Goal: Transaction & Acquisition: Purchase product/service

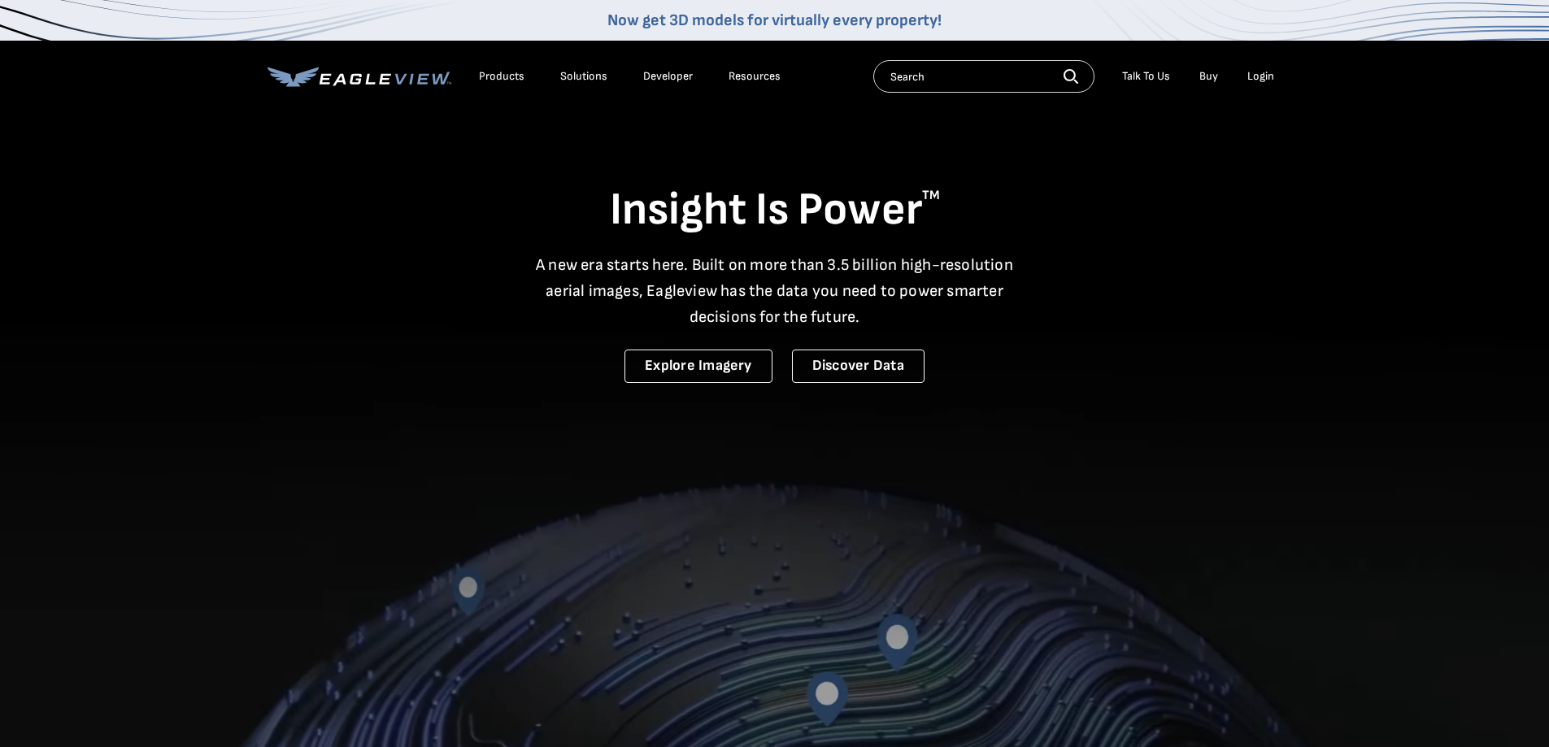
click at [1254, 76] on div "Login" at bounding box center [1260, 76] width 27 height 15
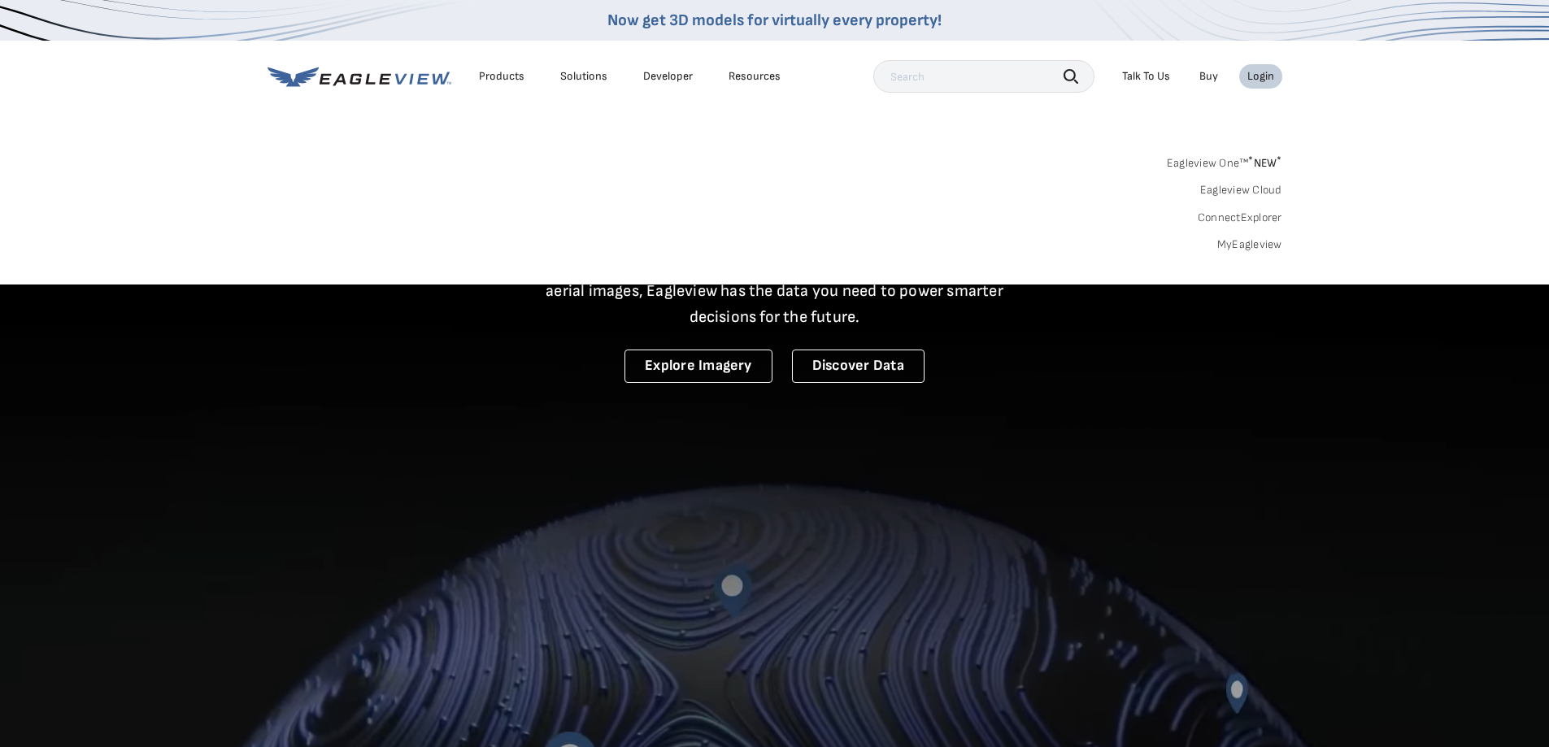
click at [1266, 248] on link "MyEagleview" at bounding box center [1249, 244] width 65 height 15
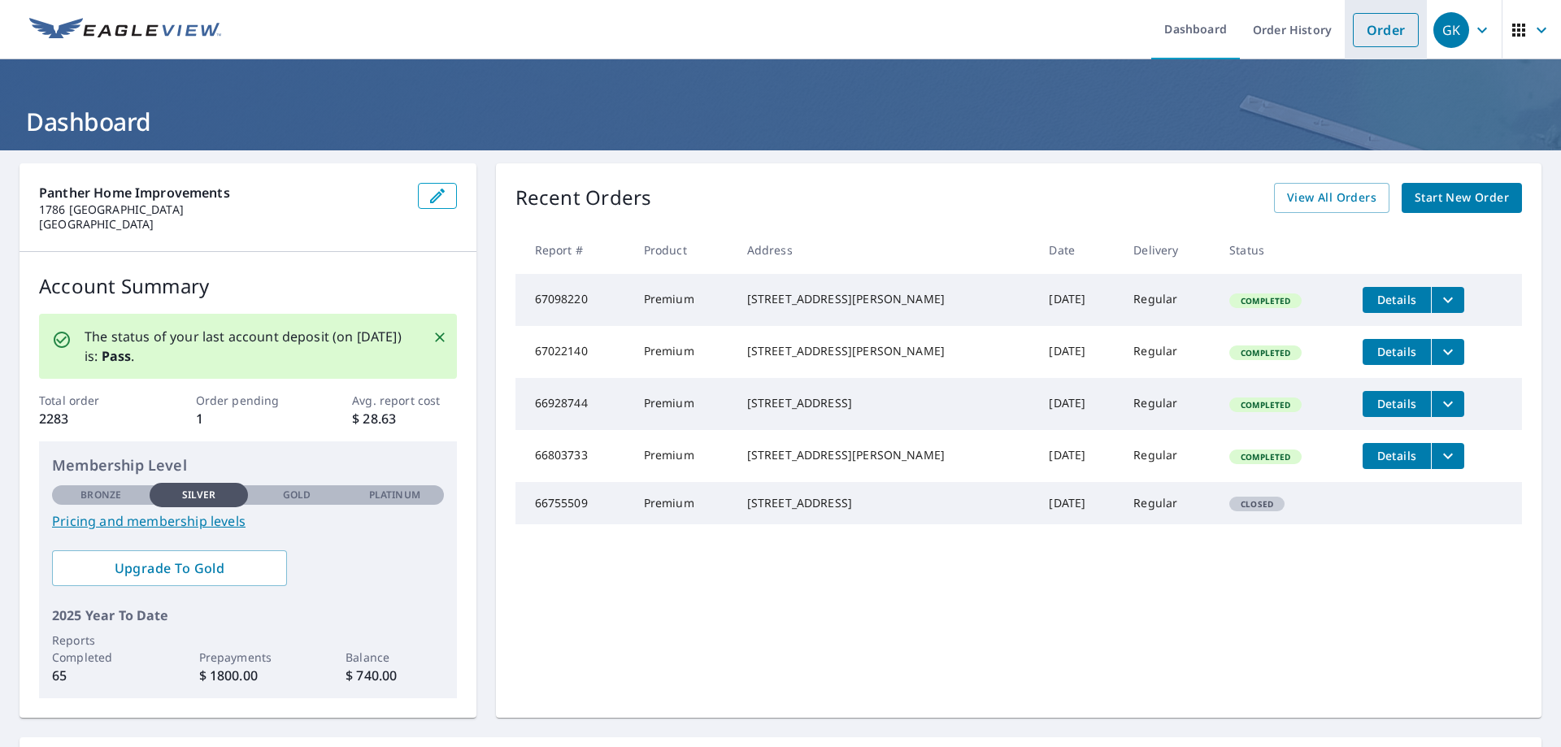
click at [1395, 25] on link "Order" at bounding box center [1386, 30] width 66 height 34
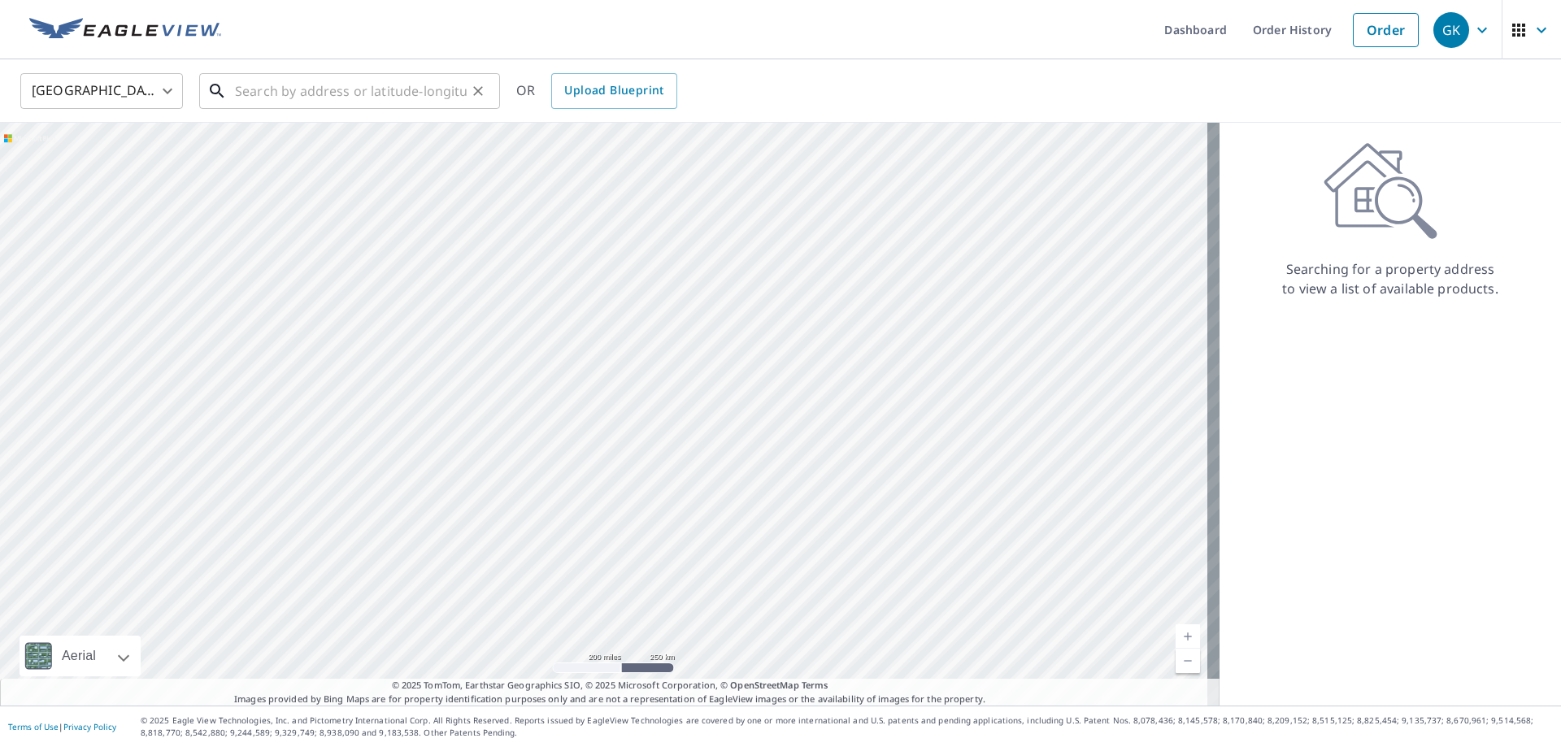
click at [267, 101] on input "text" at bounding box center [351, 91] width 232 height 46
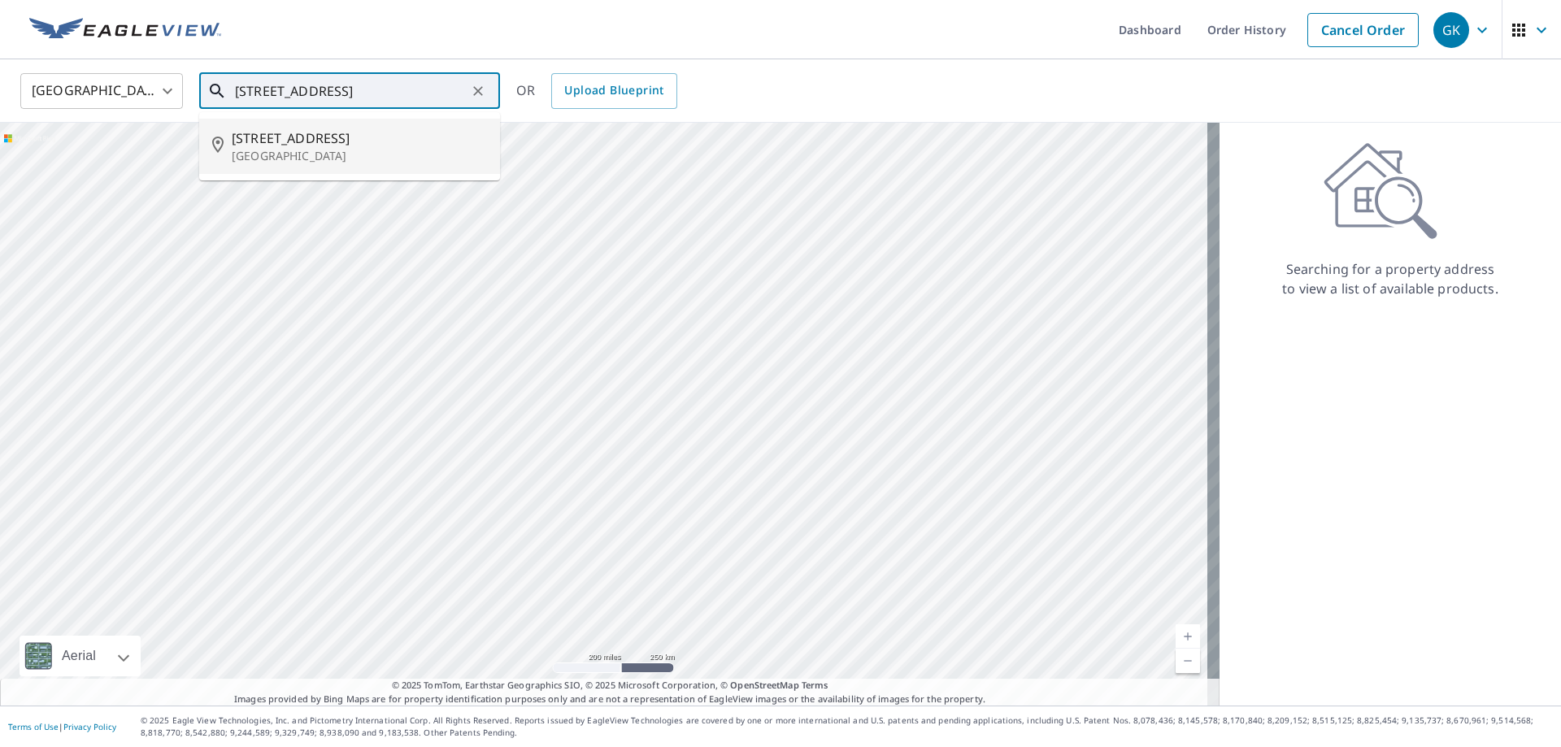
click at [242, 137] on span "246 Dogwood Rd" at bounding box center [359, 138] width 255 height 20
type input "246 Dogwood Rd Valley Stream, NY 11580"
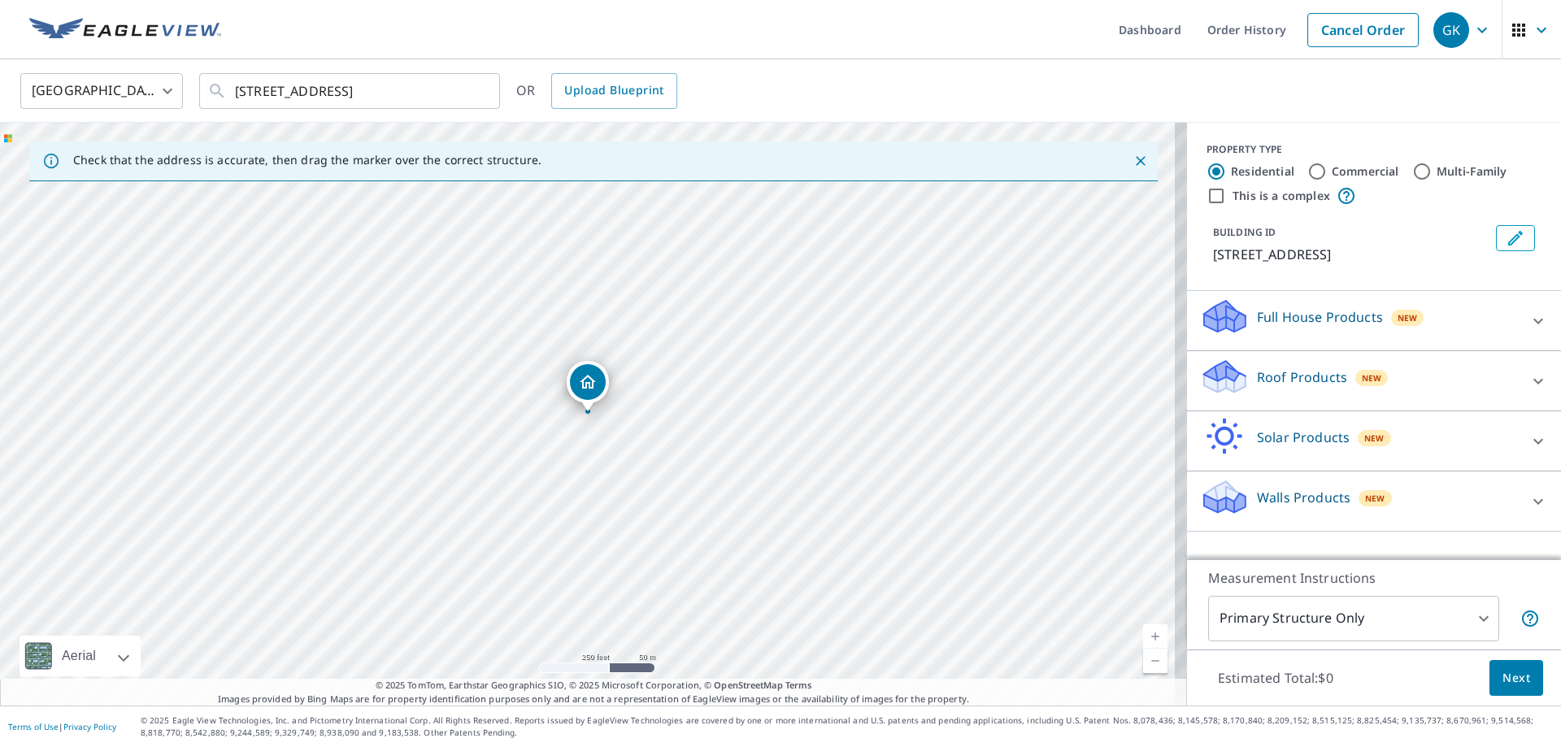
click at [1306, 375] on p "Roof Products" at bounding box center [1302, 377] width 90 height 20
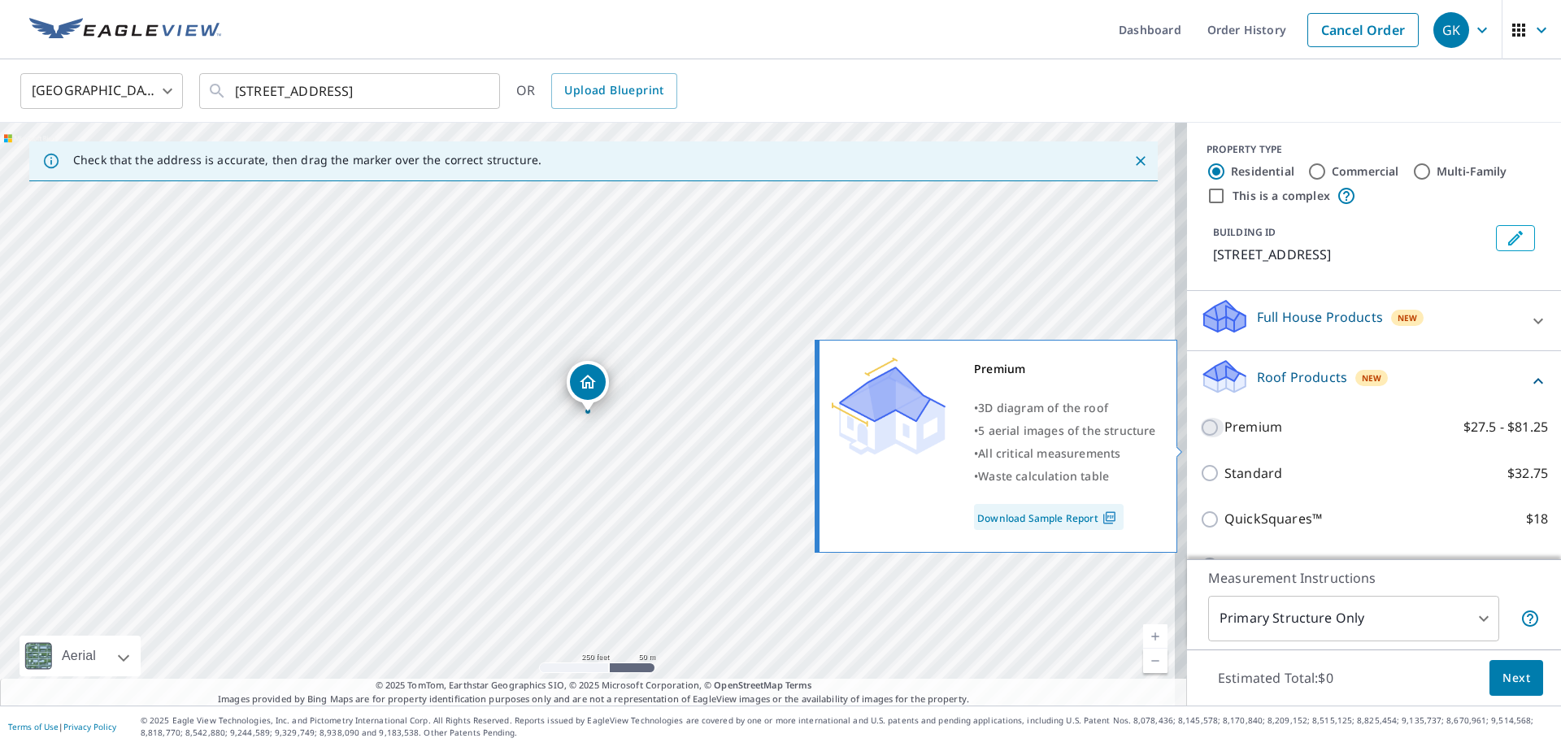
click at [1201, 437] on input "Premium $27.5 - $81.25" at bounding box center [1212, 428] width 24 height 20
checkbox input "true"
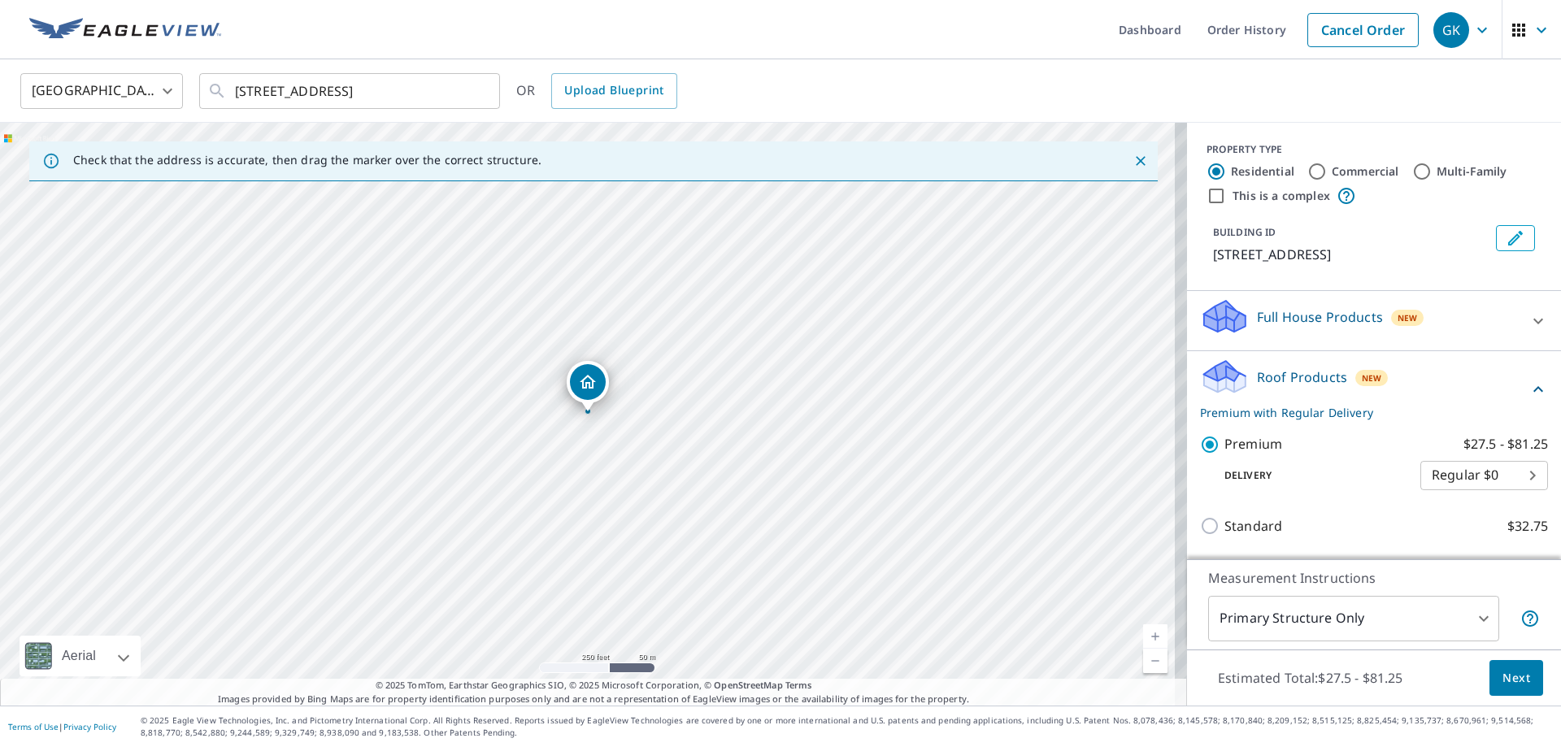
click at [1502, 679] on span "Next" at bounding box center [1516, 678] width 28 height 20
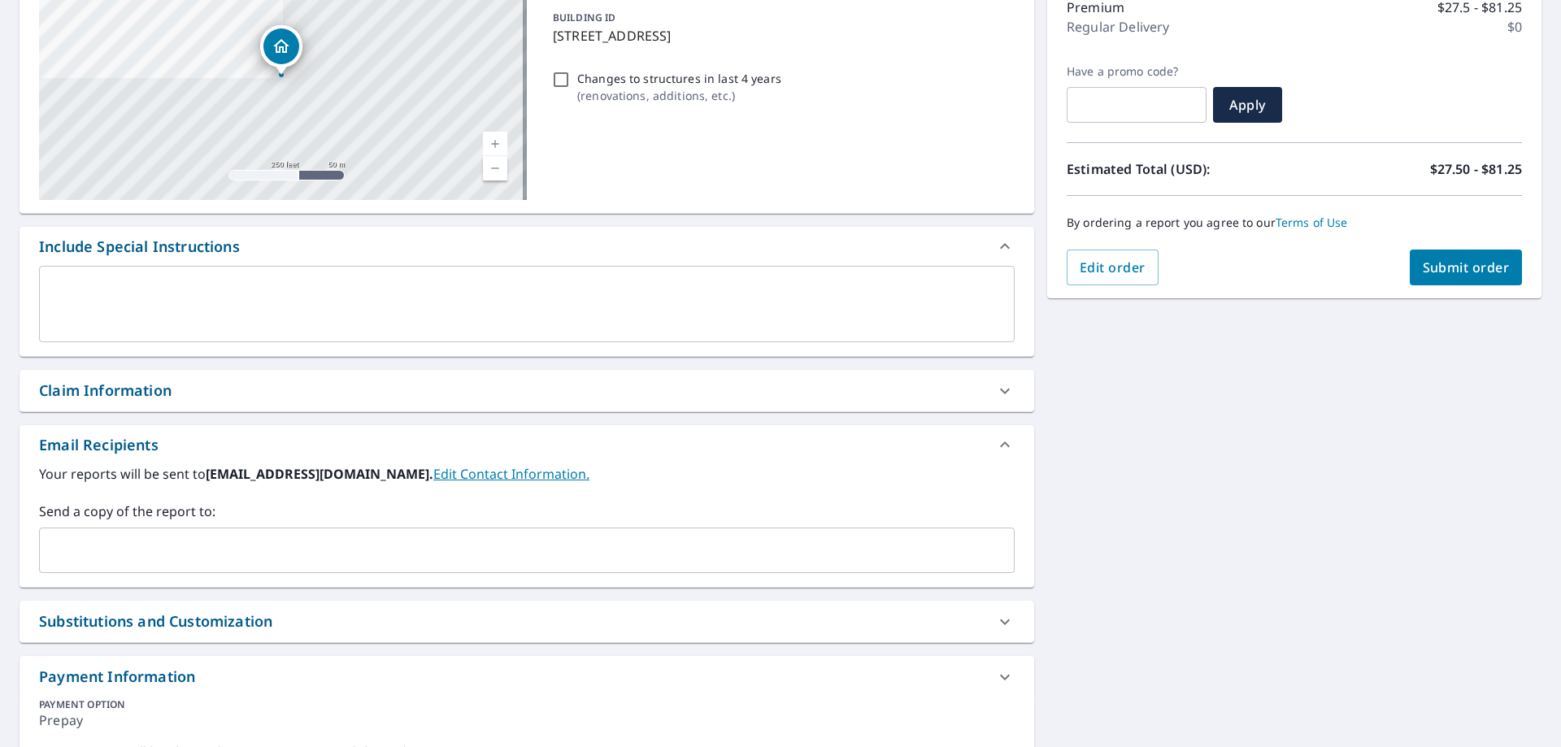
scroll to position [244, 0]
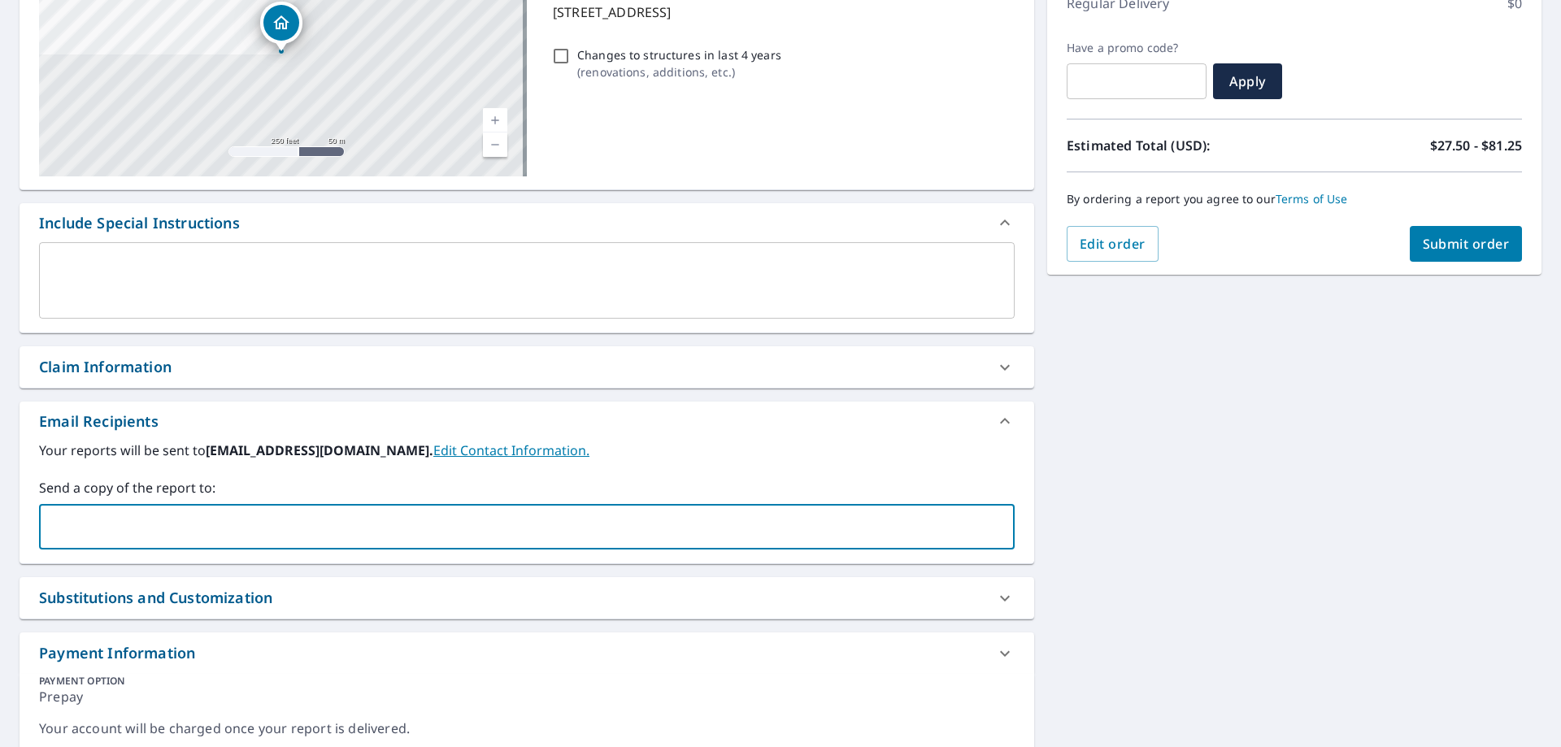
click at [341, 530] on input "text" at bounding box center [514, 526] width 936 height 31
type input "alexis@panthersw.com"
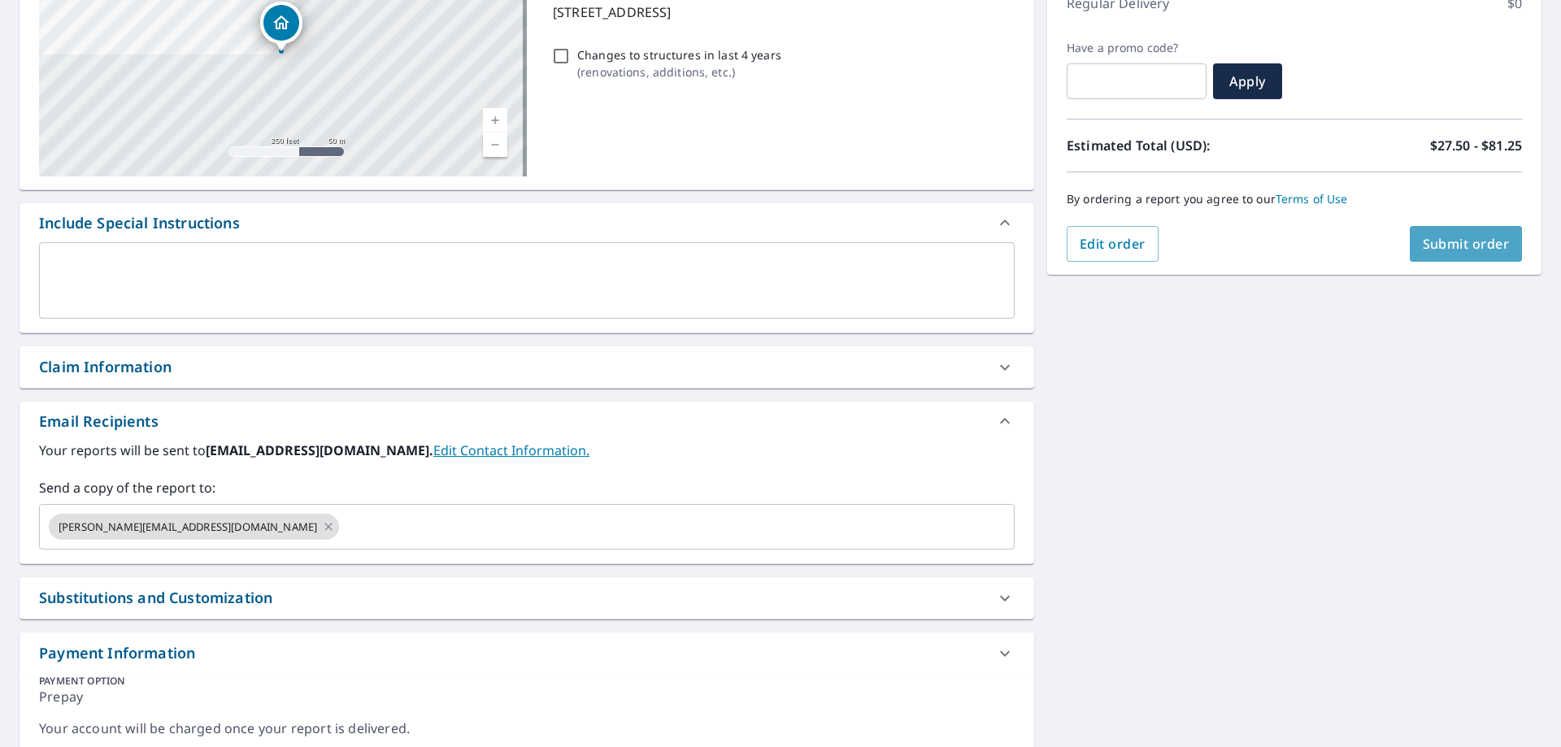
click at [1460, 250] on span "Submit order" at bounding box center [1466, 244] width 87 height 18
checkbox input "true"
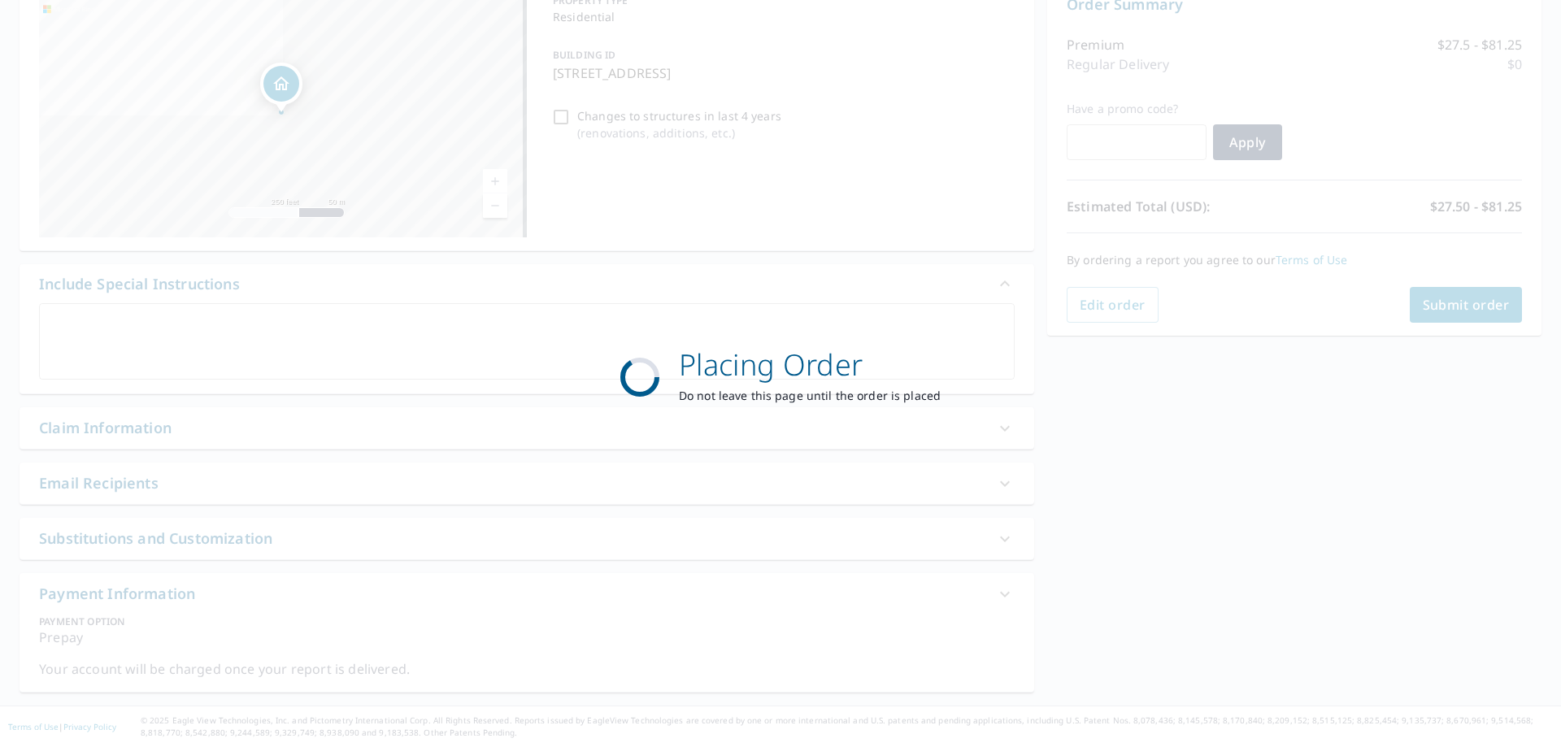
scroll to position [183, 0]
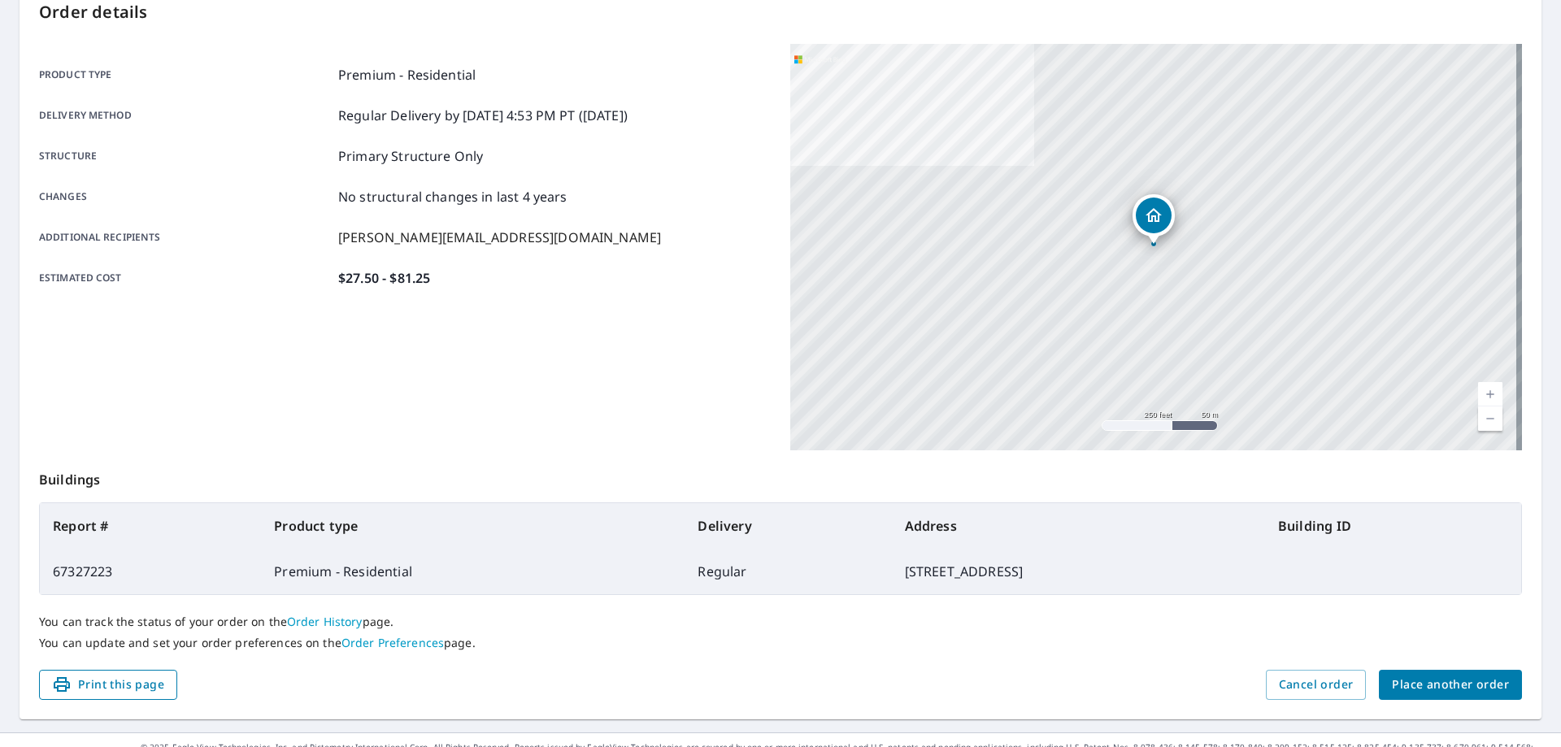
click at [93, 684] on span "Print this page" at bounding box center [108, 685] width 112 height 20
click at [1309, 670] on button "Cancel order" at bounding box center [1316, 685] width 101 height 30
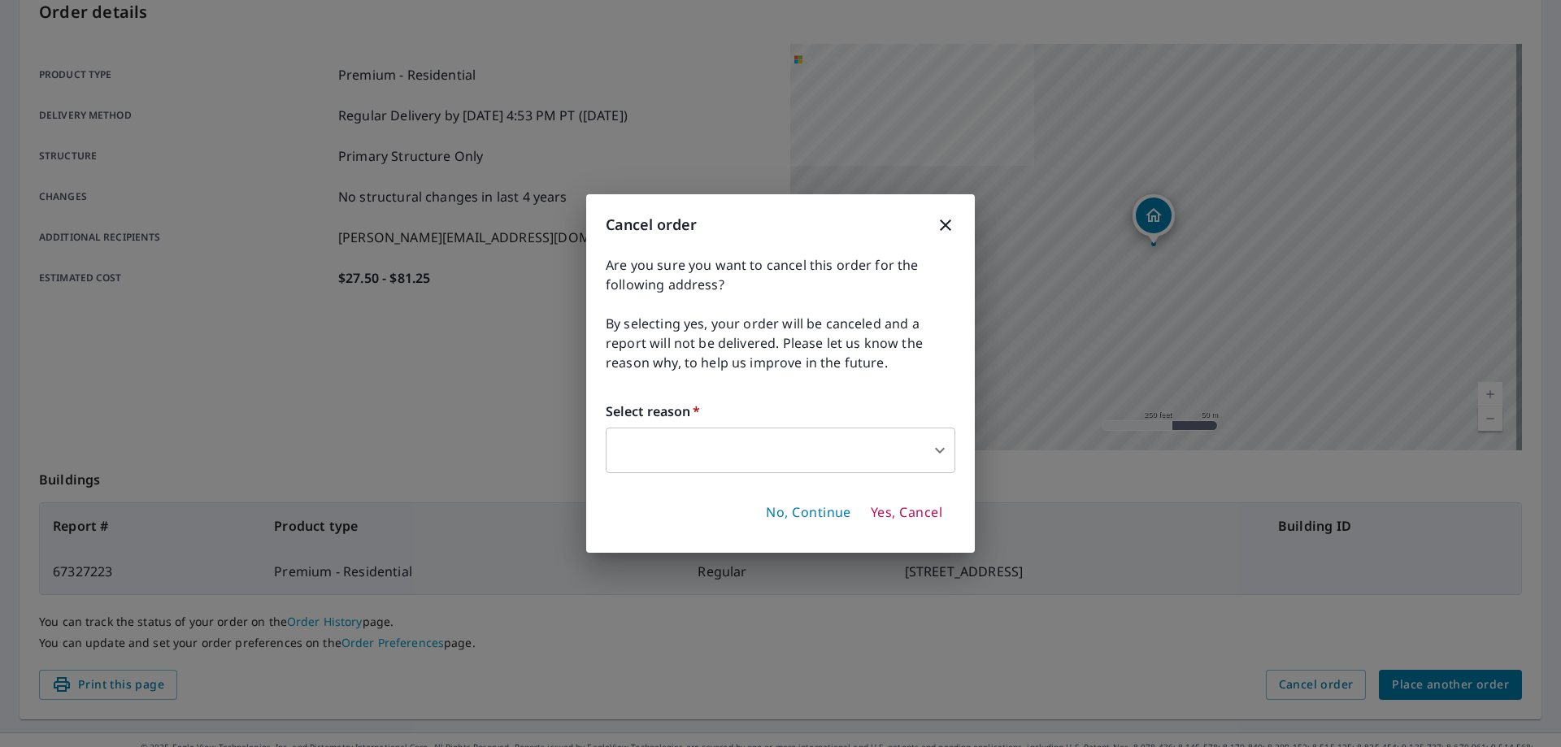
click at [900, 454] on body "GK GK Dashboard Order History Order GK Order Submitted Order details Product ty…" at bounding box center [780, 373] width 1561 height 747
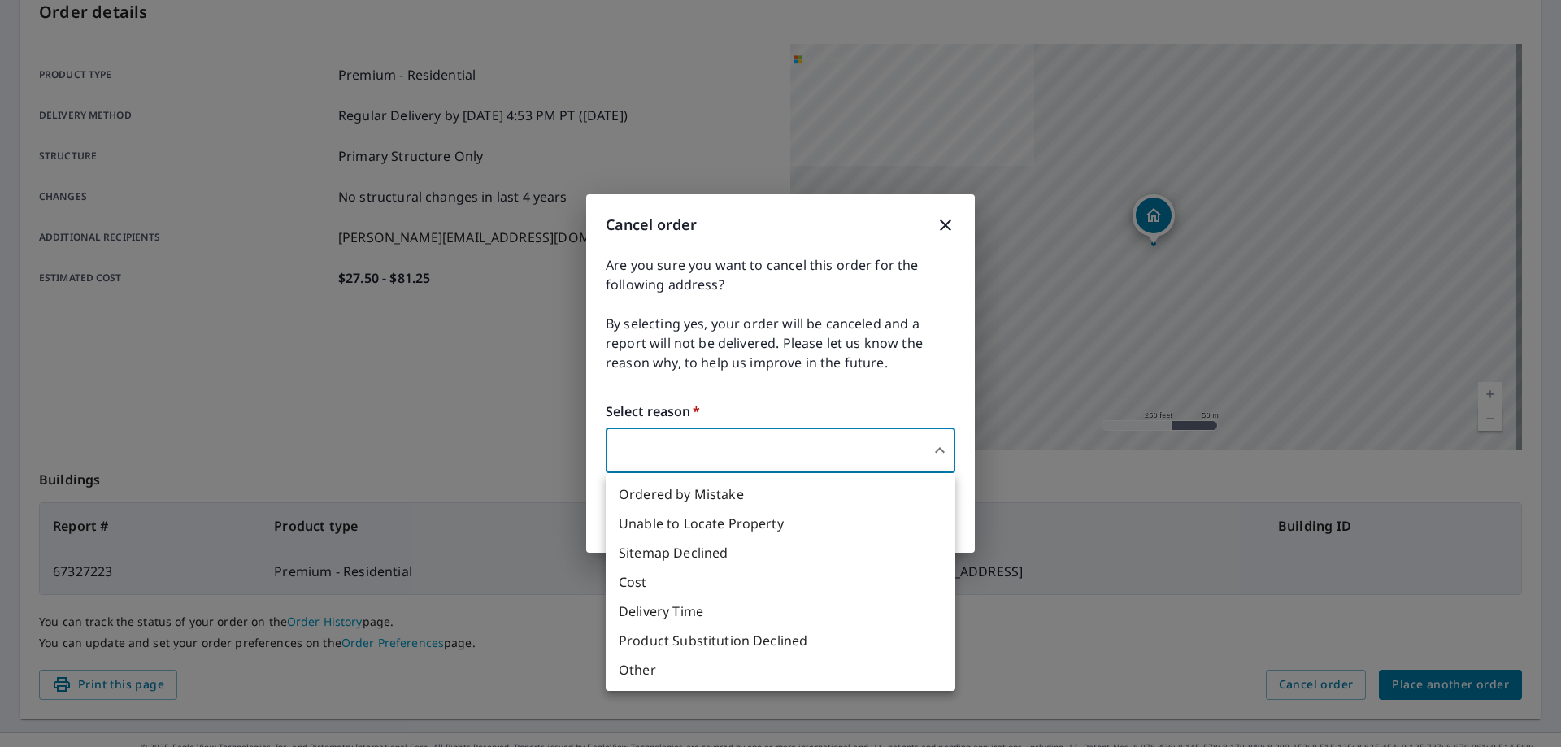
click at [761, 493] on li "Ordered by Mistake" at bounding box center [781, 494] width 350 height 29
type input "30"
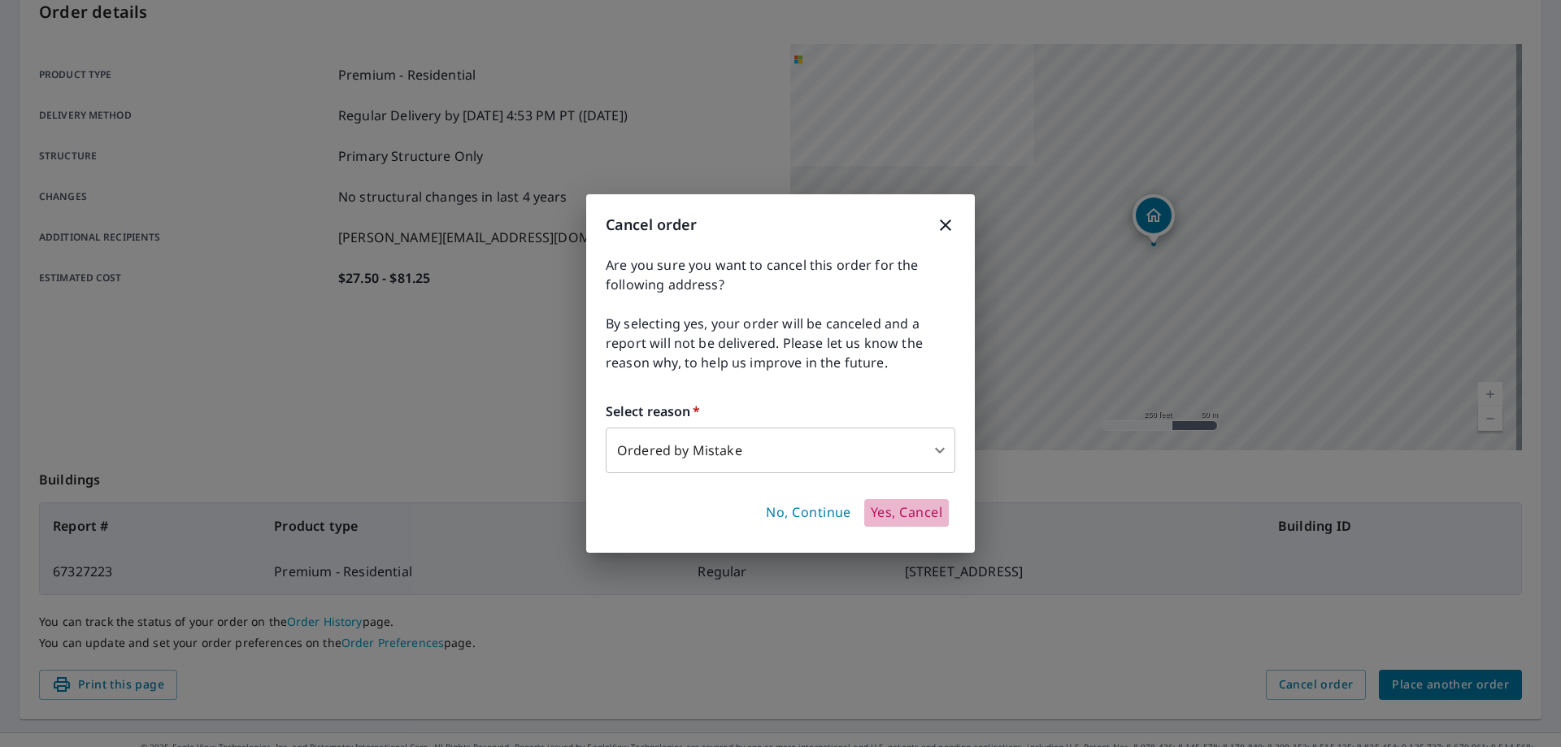
click at [907, 513] on span "Yes, Cancel" at bounding box center [907, 513] width 72 height 18
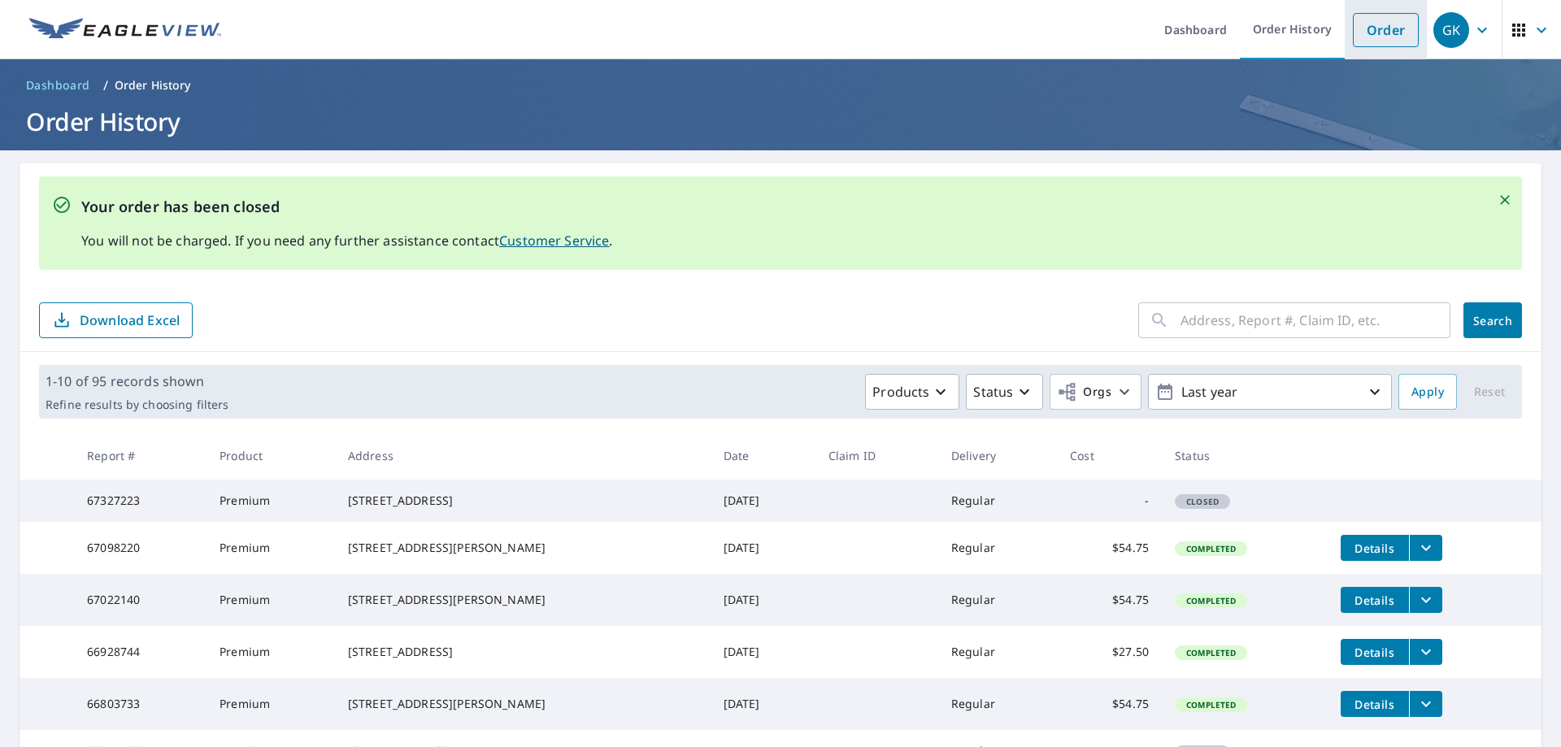
click at [1377, 28] on link "Order" at bounding box center [1386, 30] width 66 height 34
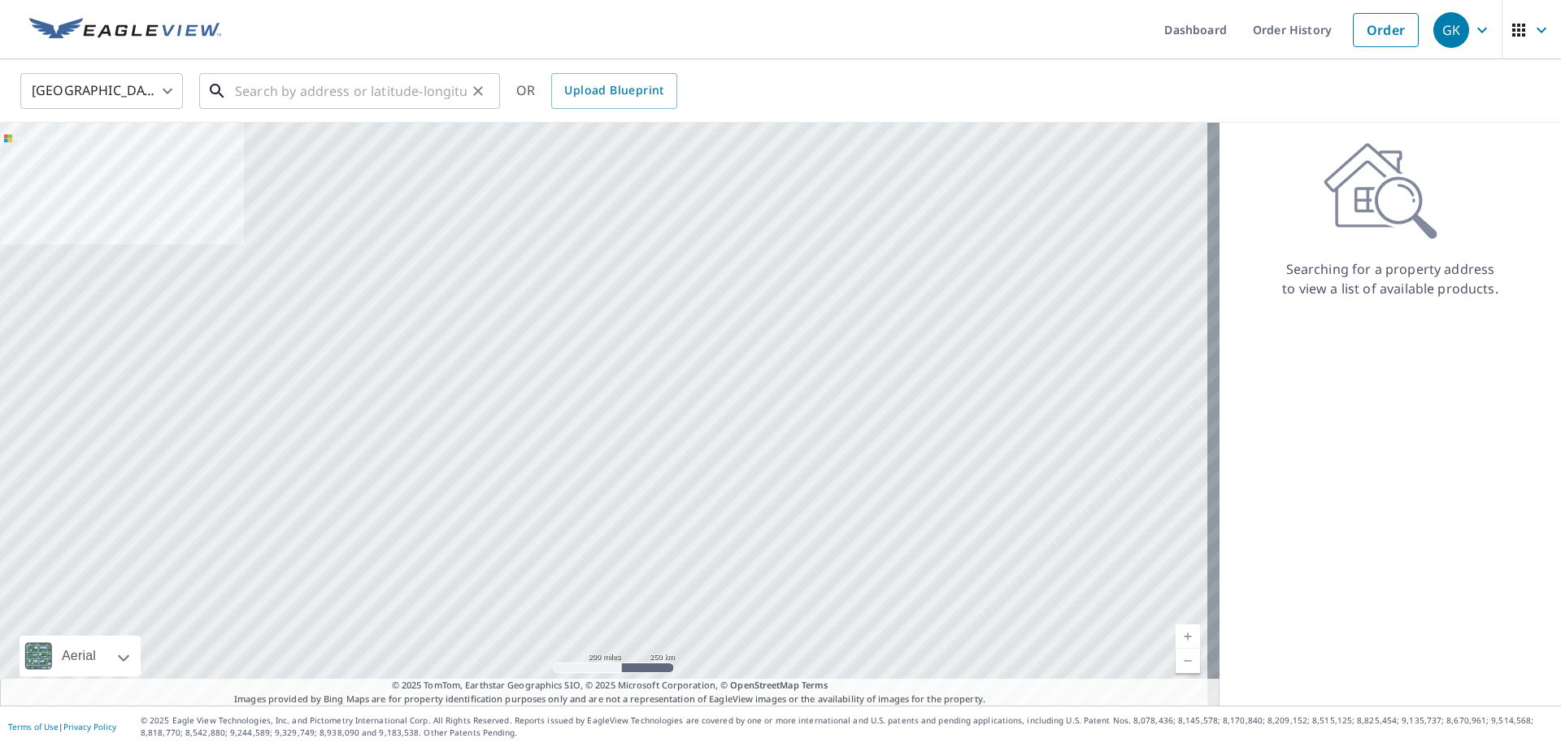
click at [375, 79] on input "text" at bounding box center [351, 91] width 232 height 46
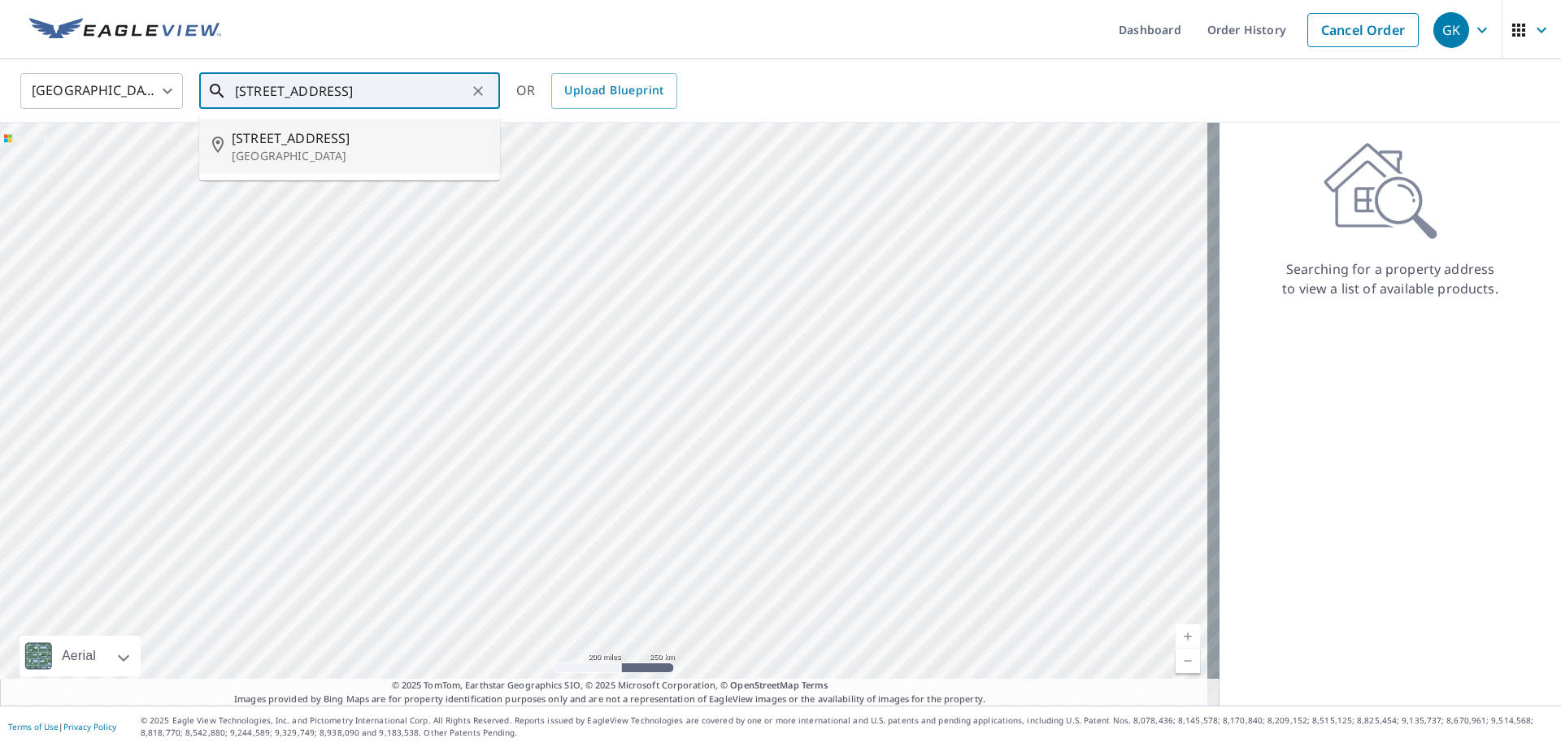
click at [344, 149] on p "Valley Stream, NY 11580" at bounding box center [359, 156] width 255 height 16
type input "246 Dogwood Rd Valley Stream, NY 11580"
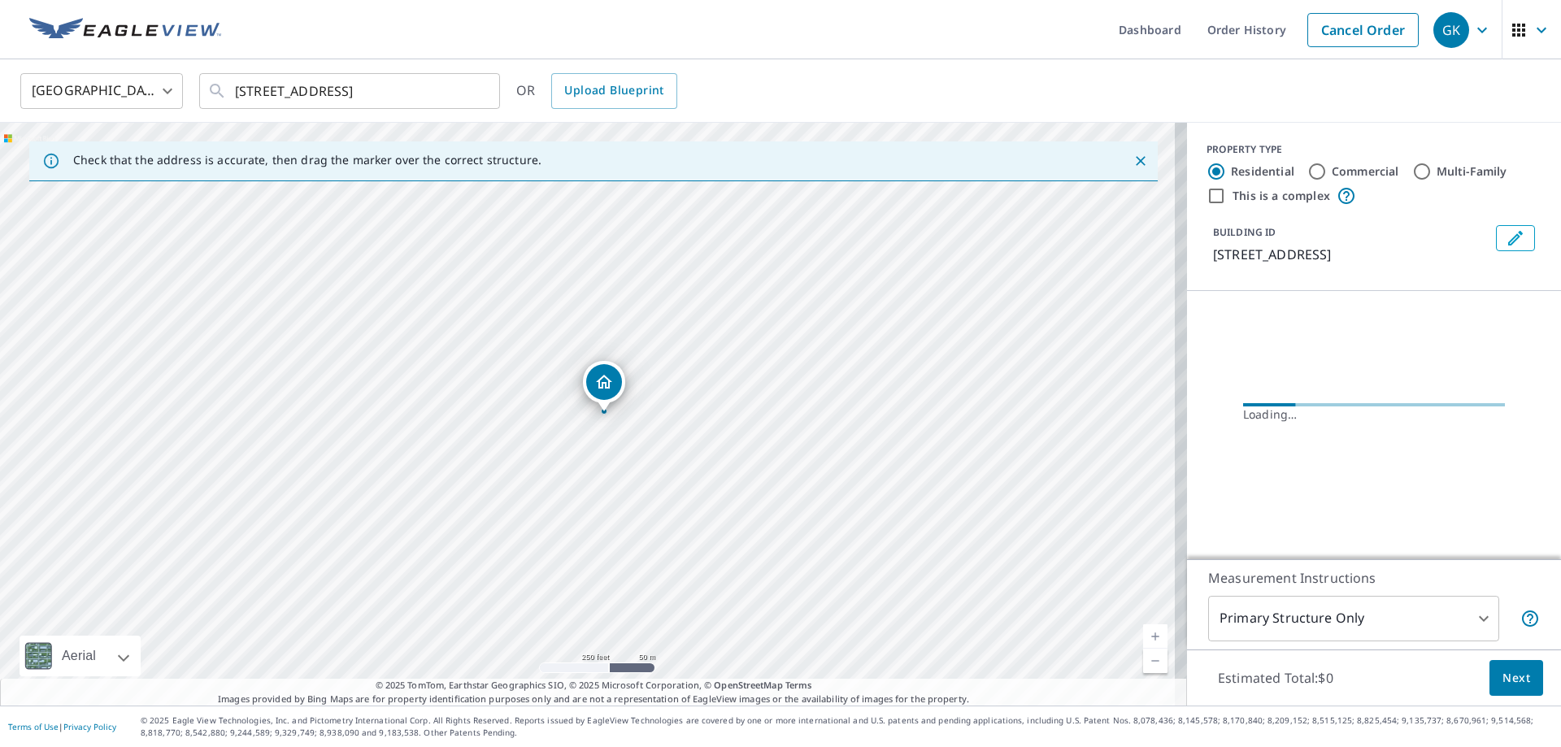
click at [1396, 621] on body "GK GK Dashboard Order History Cancel Order GK United States US ​ 246 Dogwood Rd…" at bounding box center [780, 373] width 1561 height 747
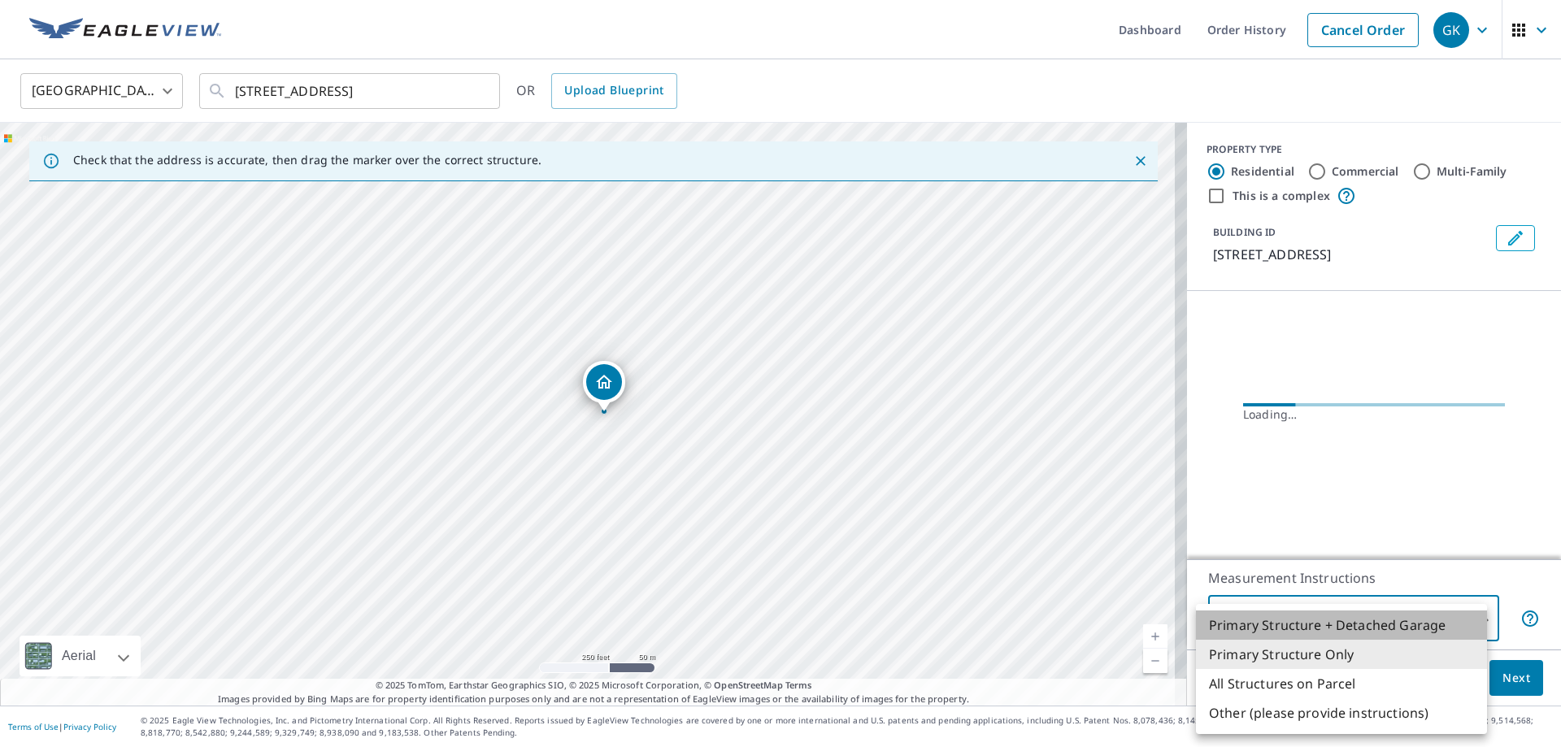
click at [1393, 622] on li "Primary Structure + Detached Garage" at bounding box center [1341, 625] width 291 height 29
type input "1"
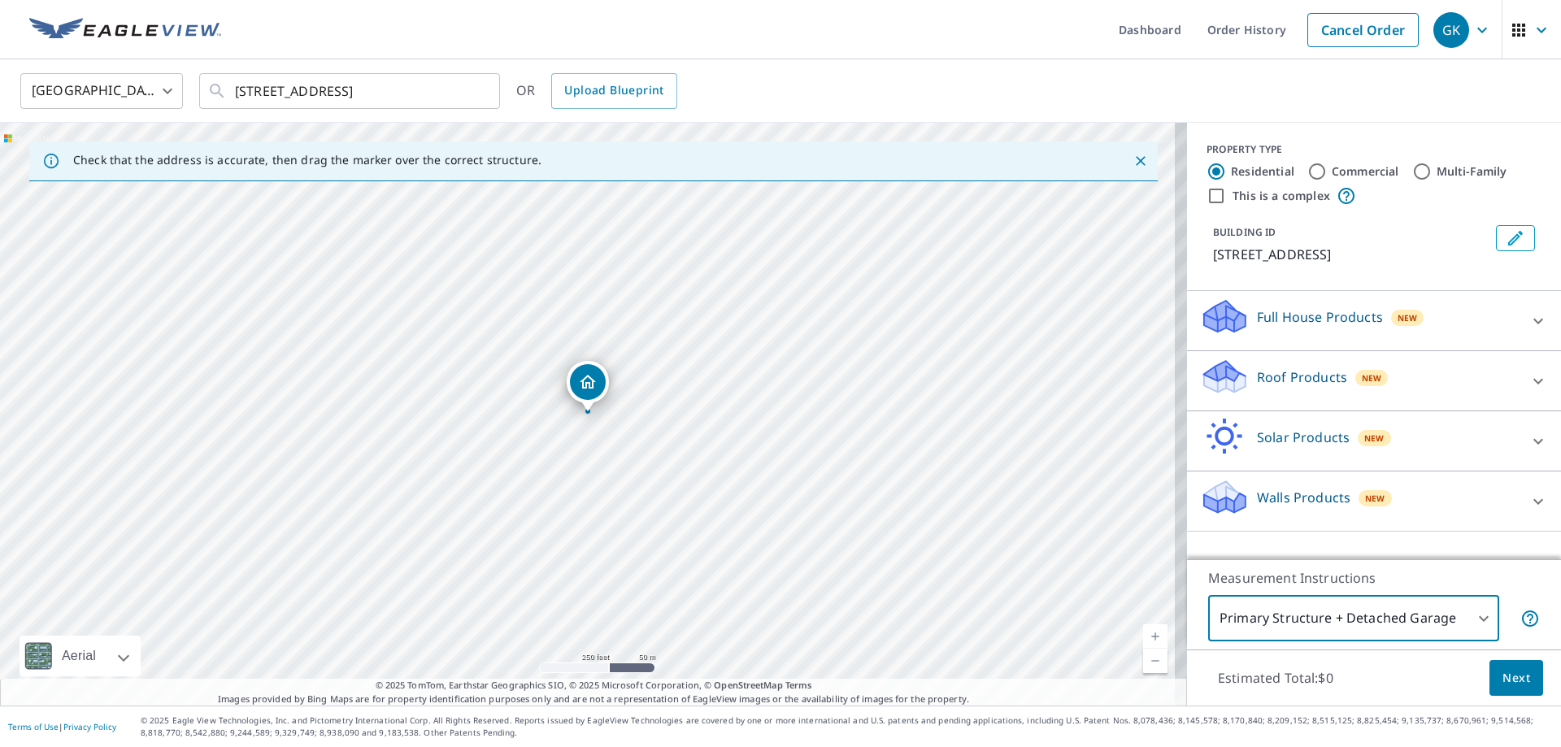
click at [1305, 382] on p "Roof Products" at bounding box center [1302, 377] width 90 height 20
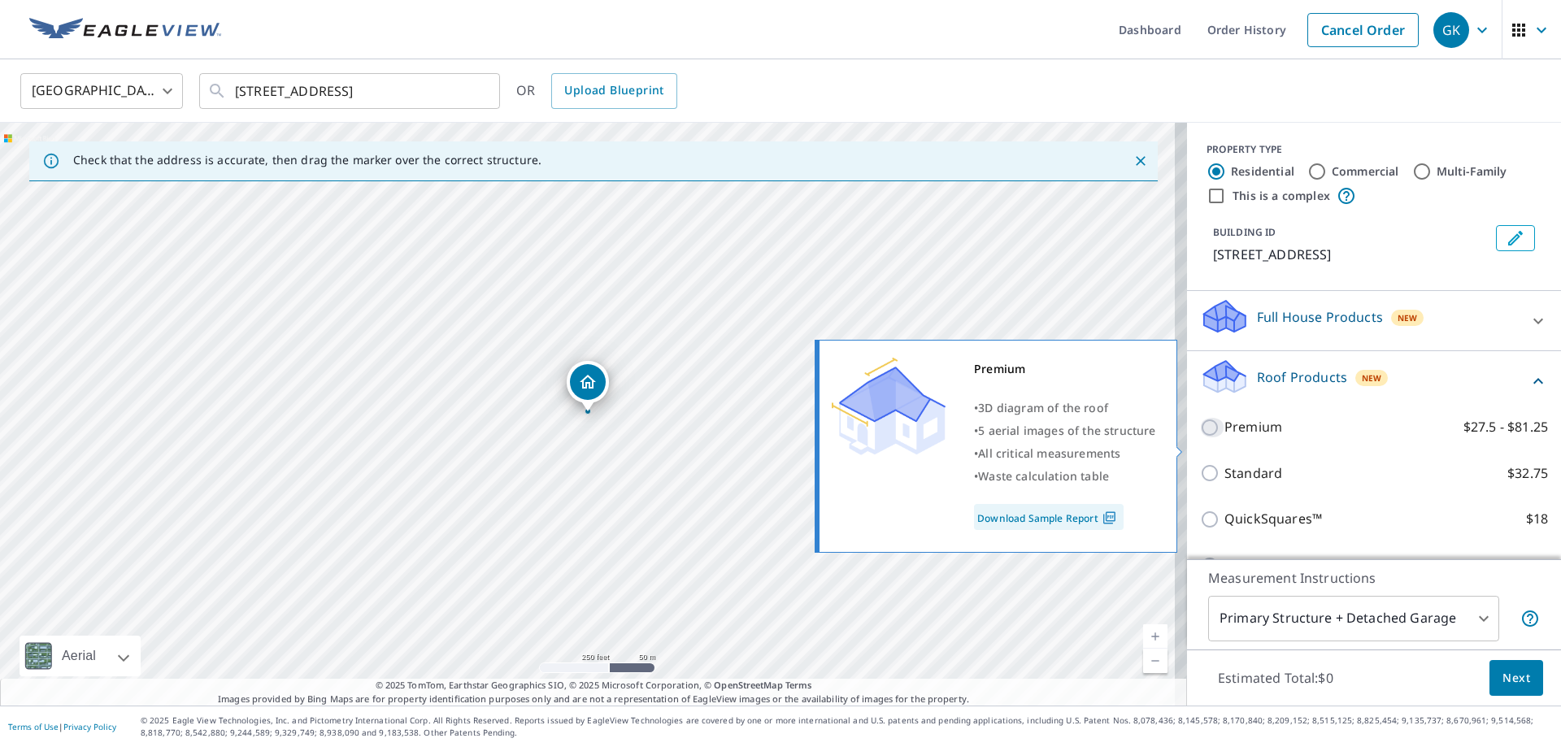
click at [1200, 437] on input "Premium $27.5 - $81.25" at bounding box center [1212, 428] width 24 height 20
checkbox input "true"
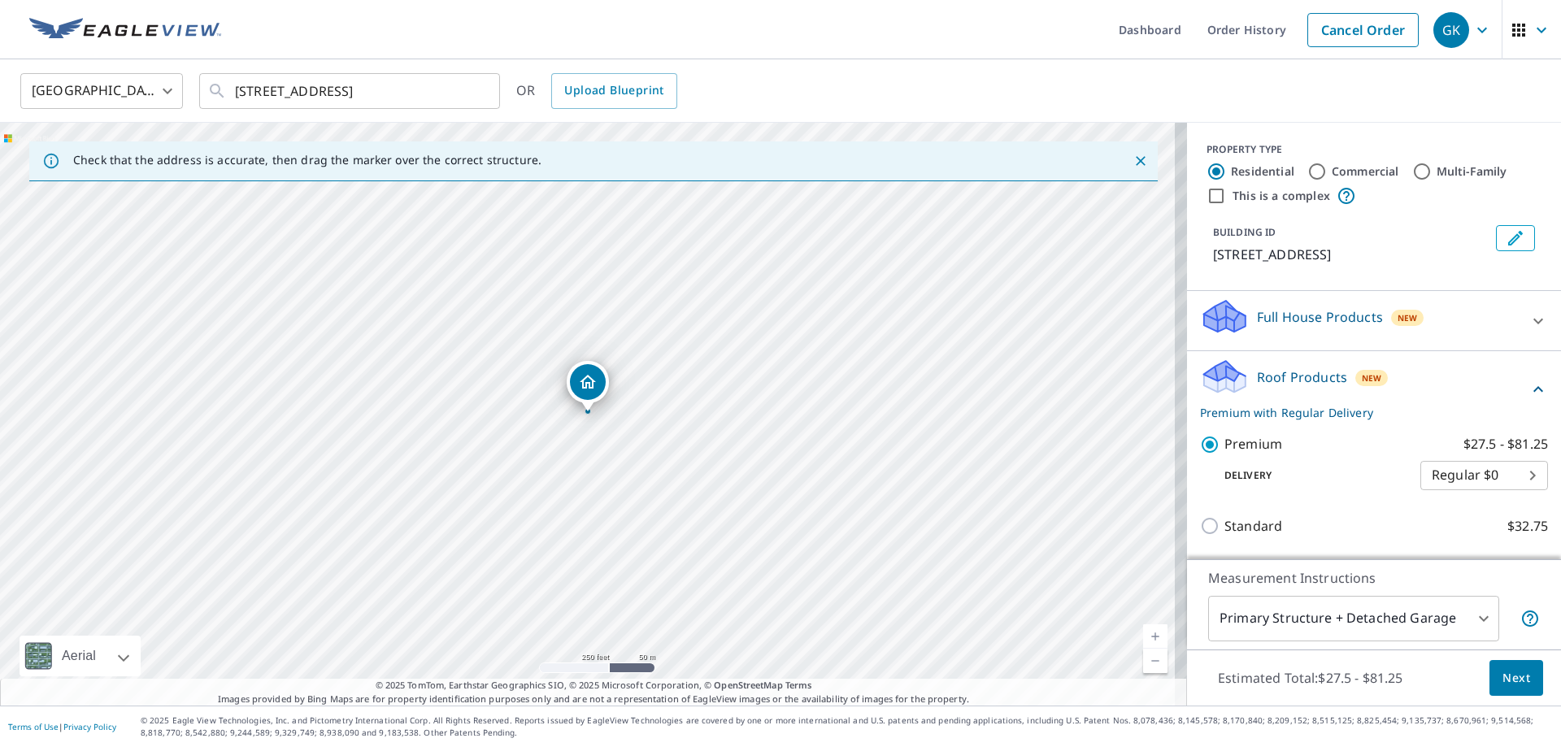
click at [1502, 676] on span "Next" at bounding box center [1516, 678] width 28 height 20
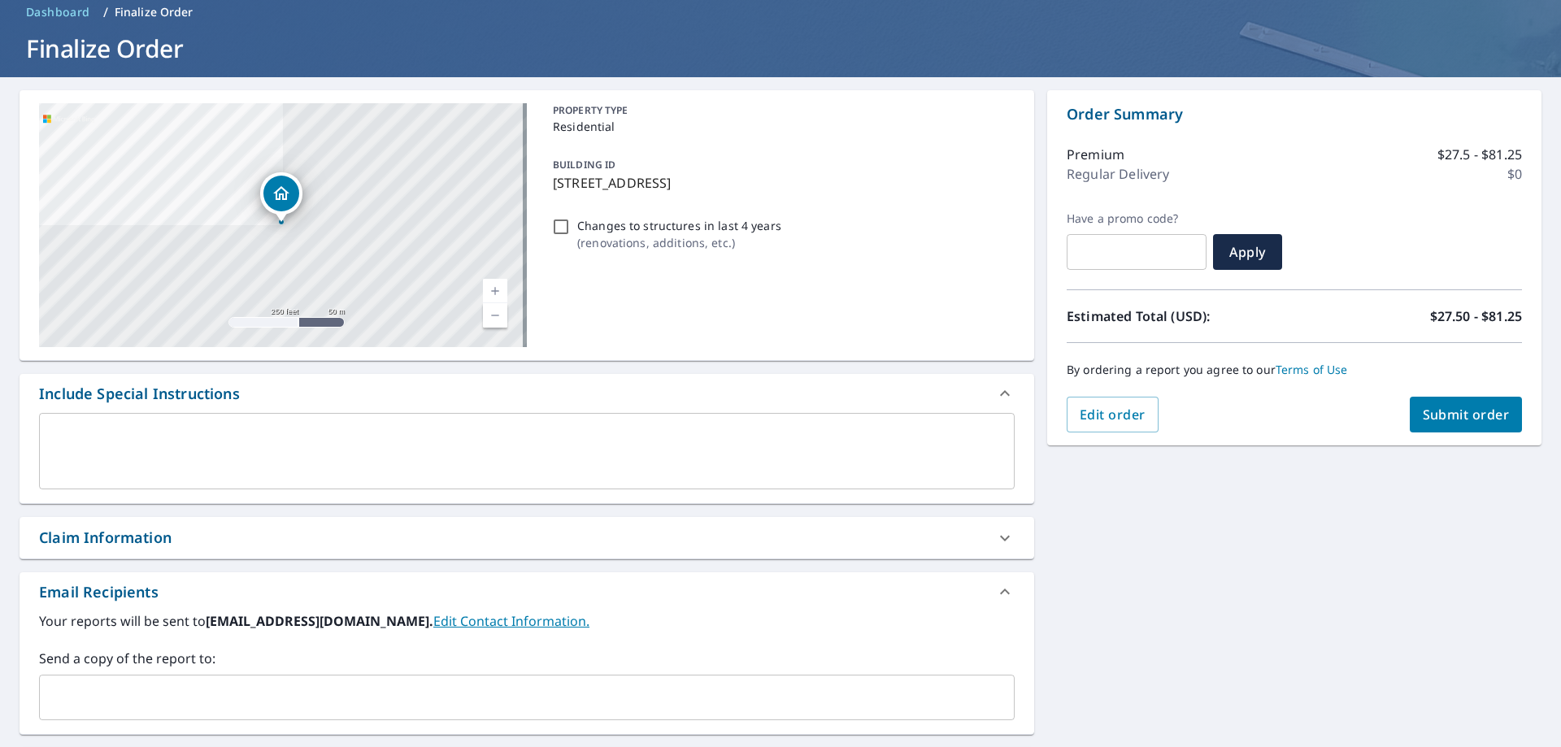
scroll to position [244, 0]
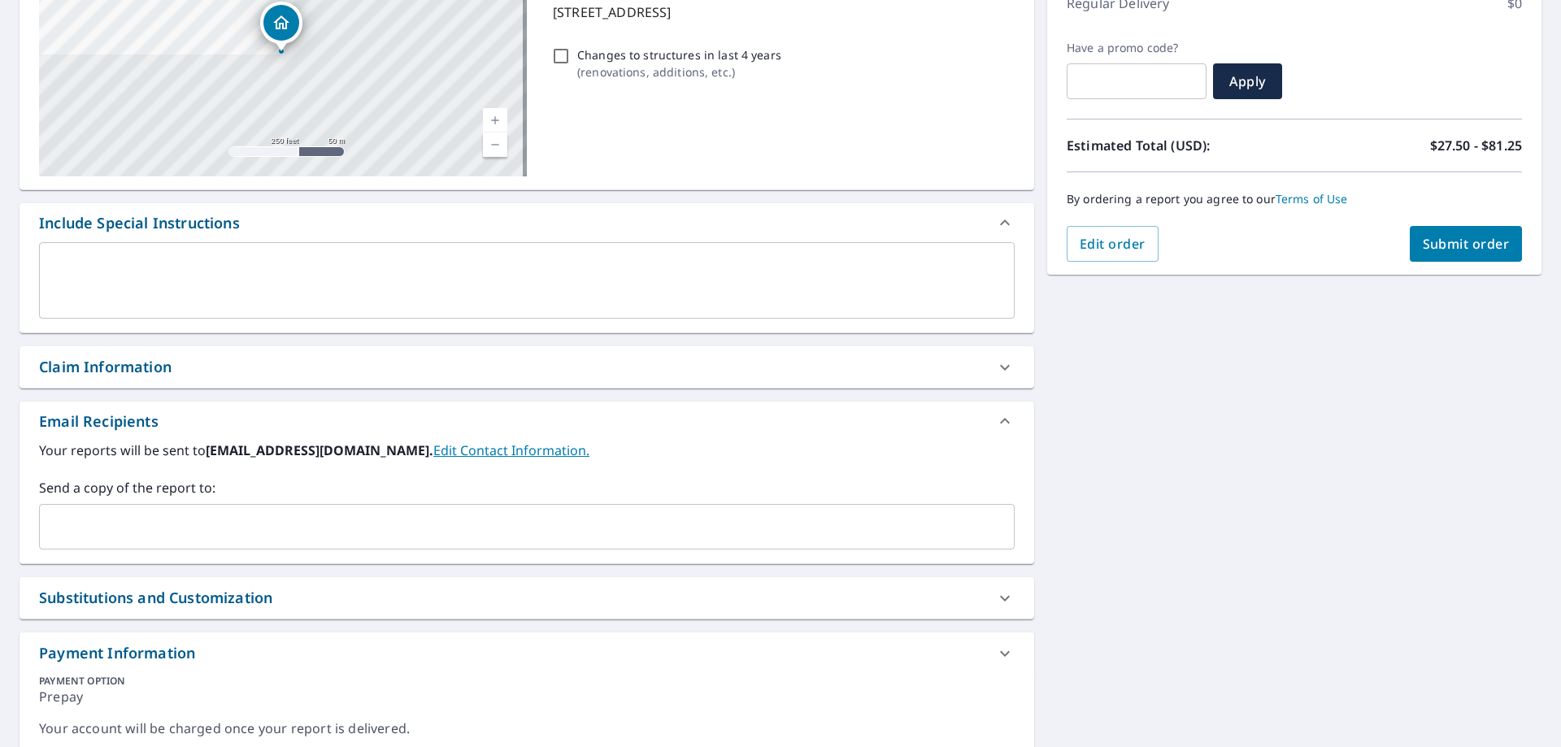
click at [558, 526] on input "text" at bounding box center [514, 526] width 936 height 31
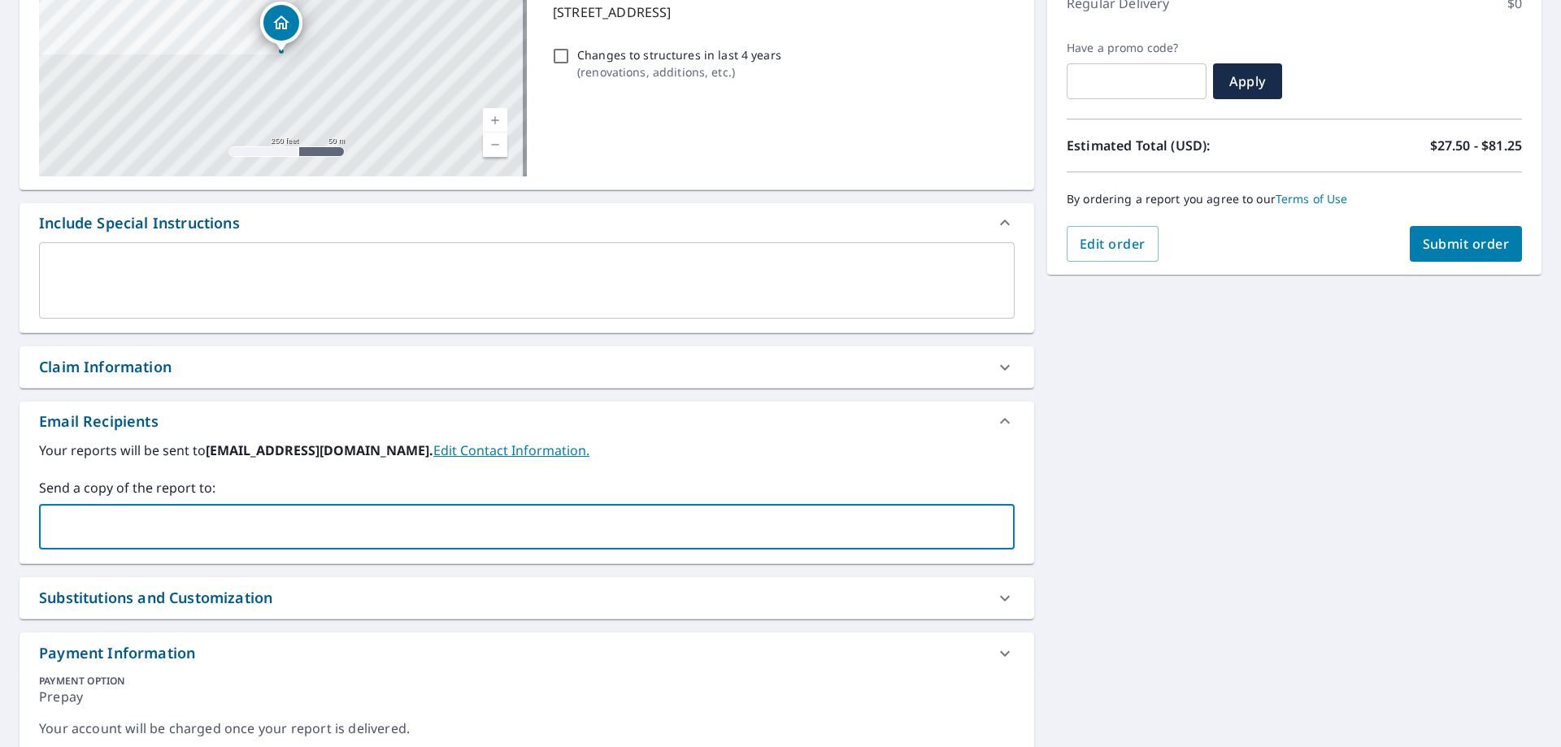
type input "alexis@panthersw.com"
click at [1467, 248] on span "Submit order" at bounding box center [1466, 244] width 87 height 18
checkbox input "true"
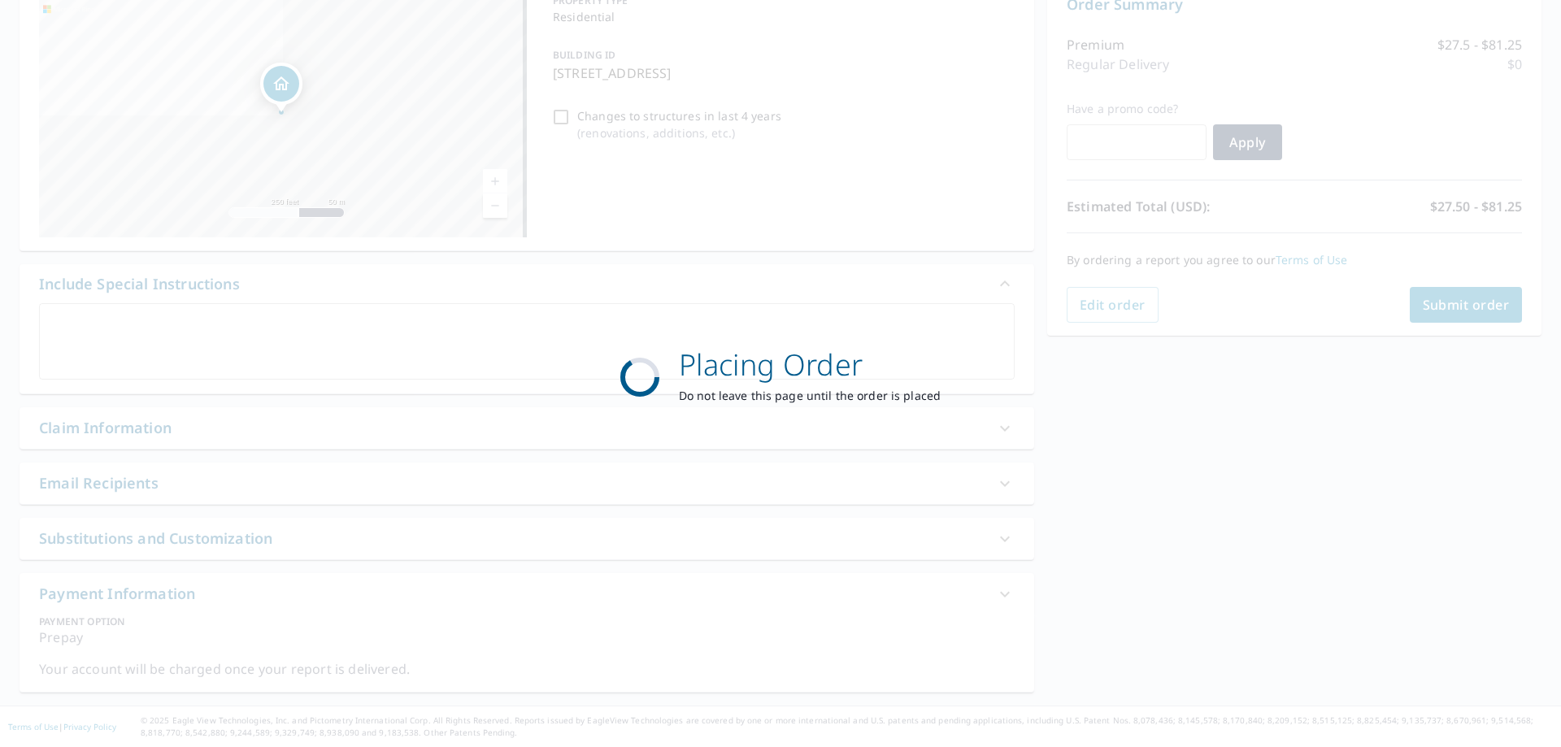
scroll to position [183, 0]
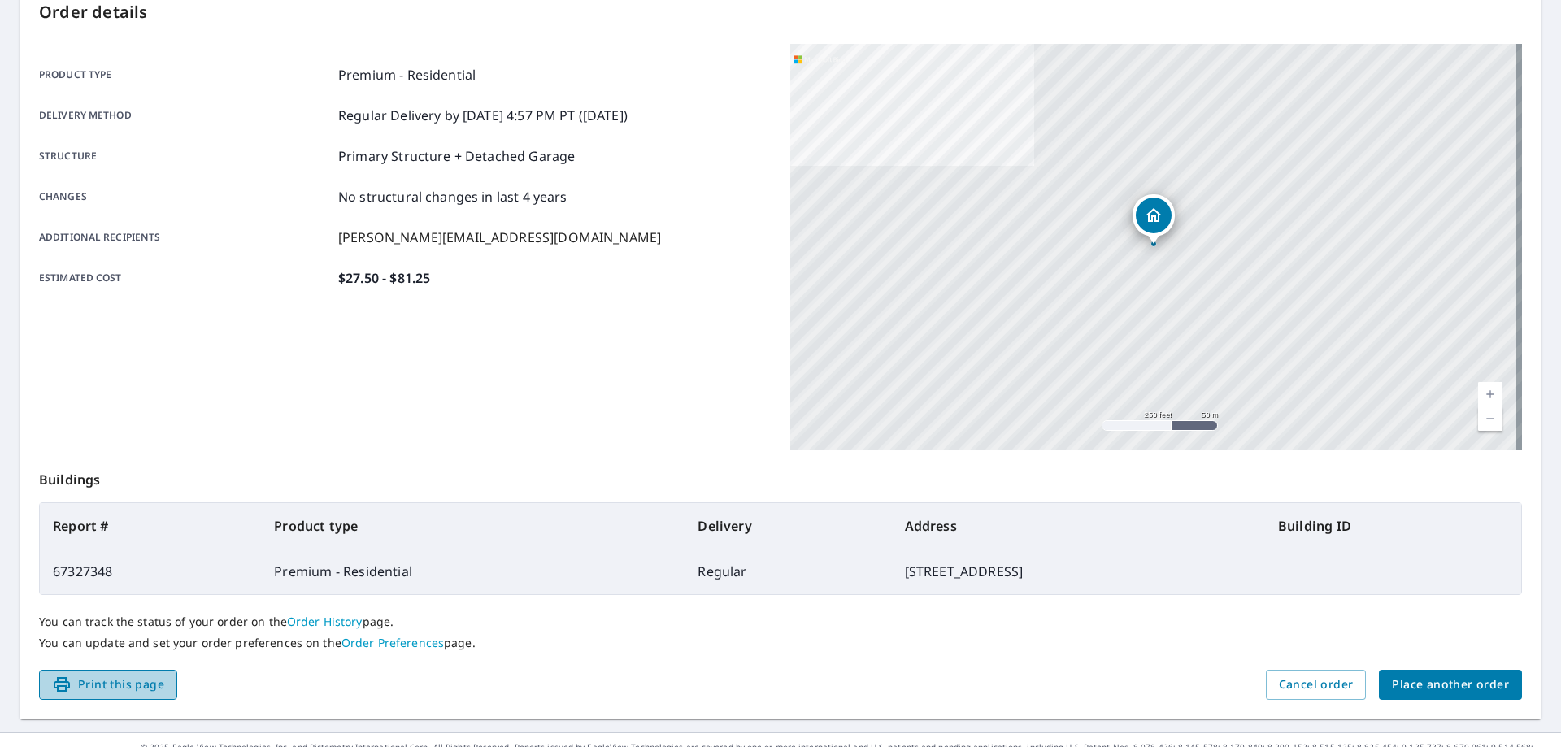
click at [104, 689] on span "Print this page" at bounding box center [108, 685] width 112 height 20
